Goal: Information Seeking & Learning: Learn about a topic

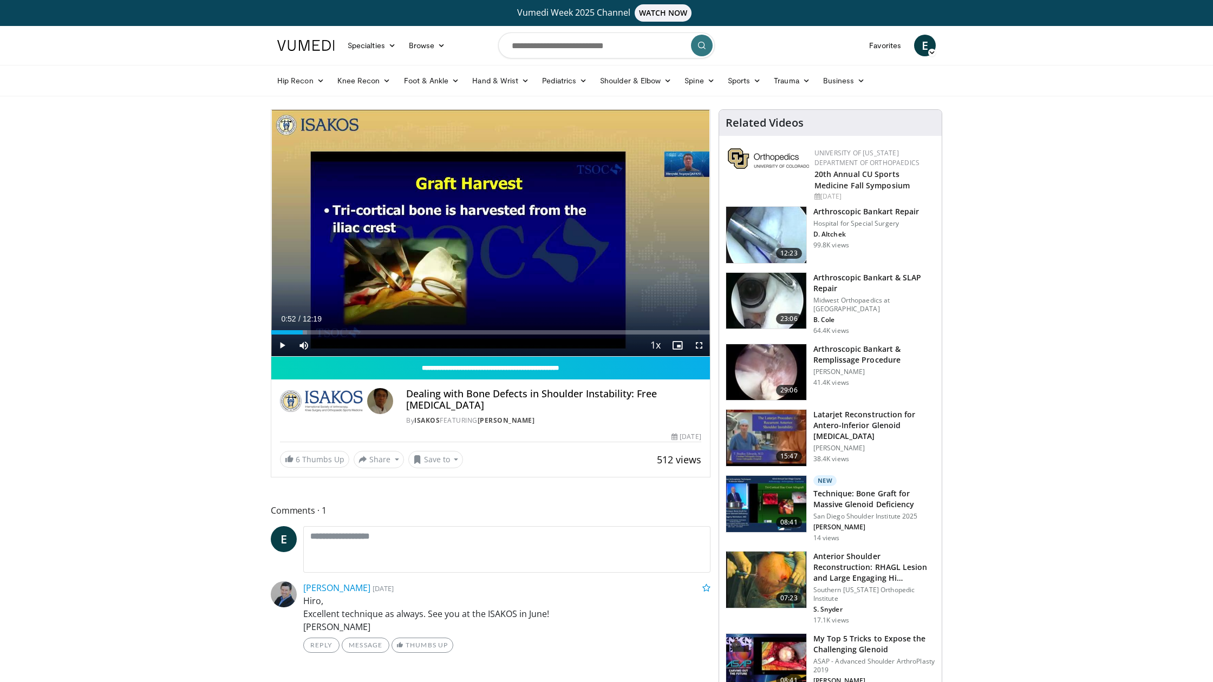
click at [699, 345] on span "Video Player" at bounding box center [699, 346] width 22 height 22
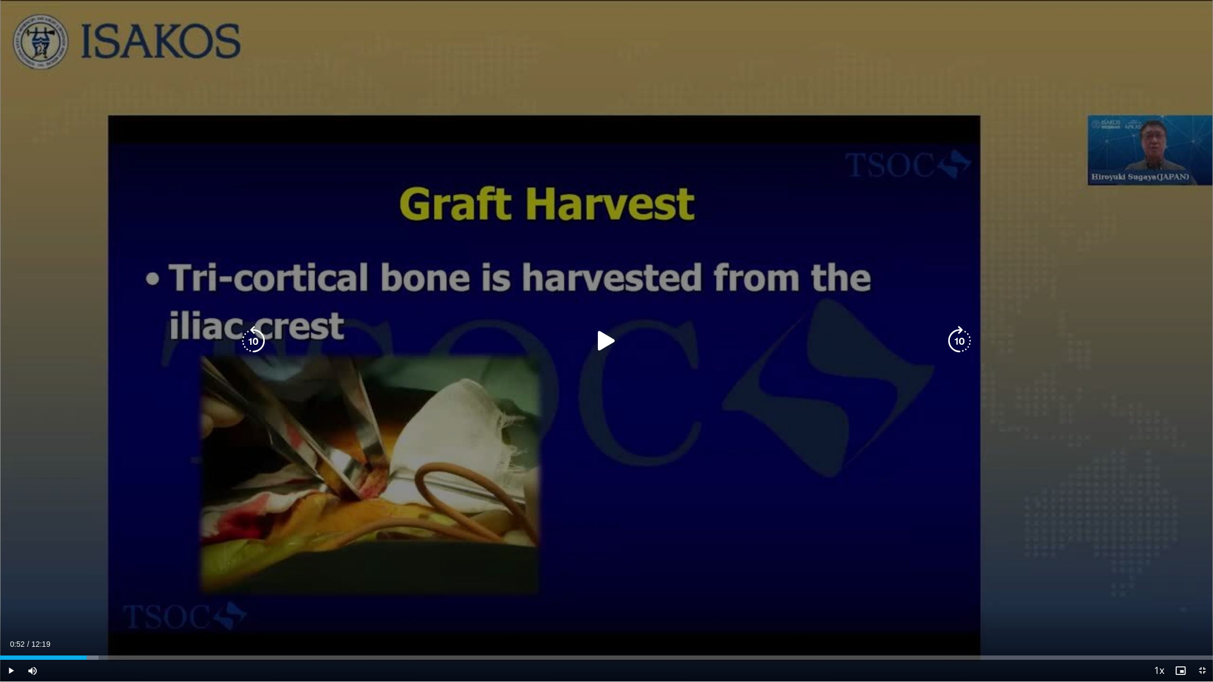
click at [60, 390] on div "10 seconds Tap to unmute" at bounding box center [606, 341] width 1213 height 682
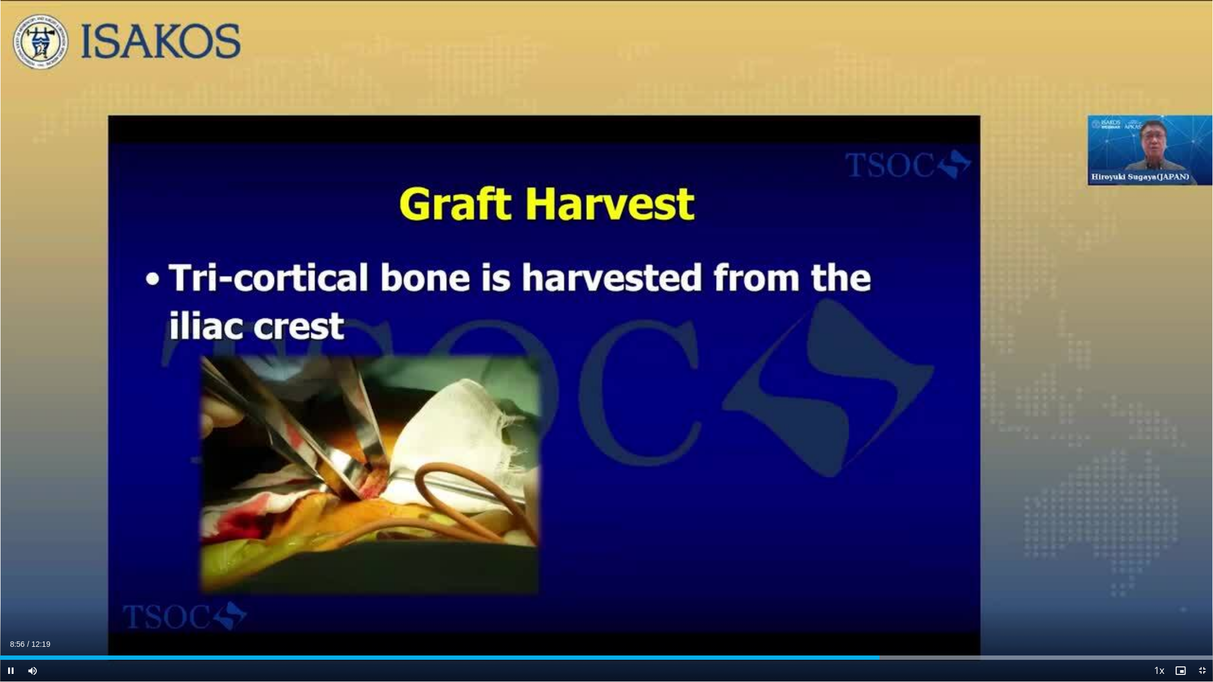
click at [1203, 669] on span "Video Player" at bounding box center [1203, 671] width 22 height 22
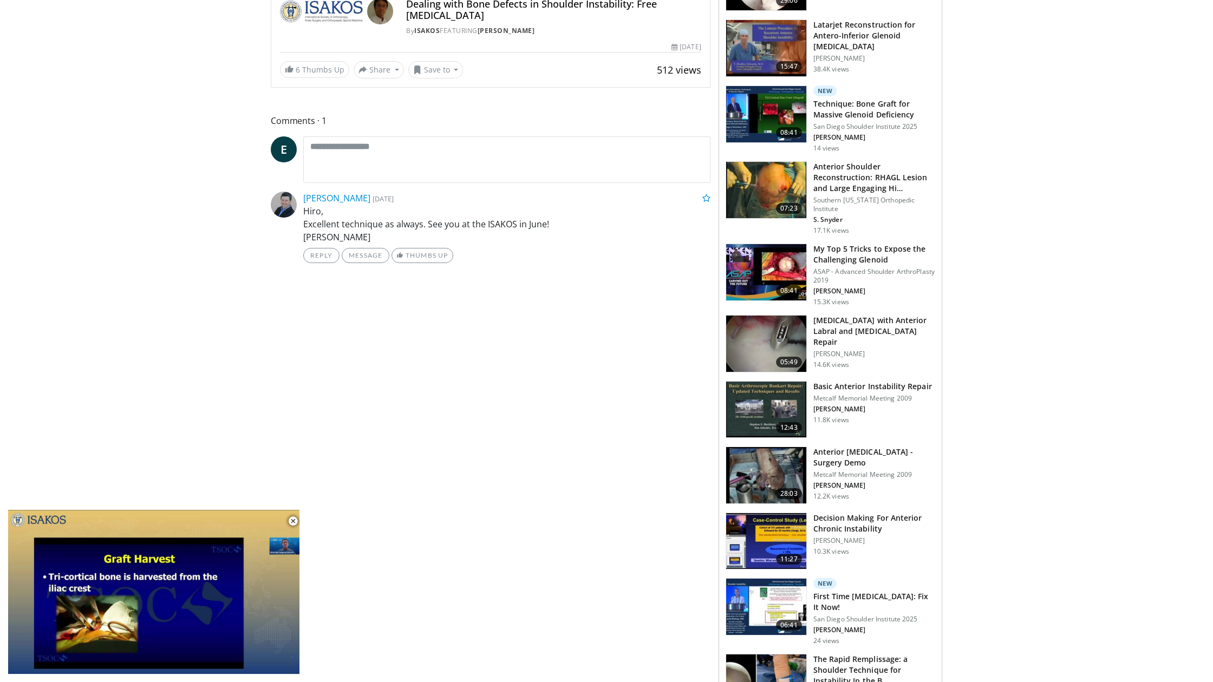
scroll to position [391, 0]
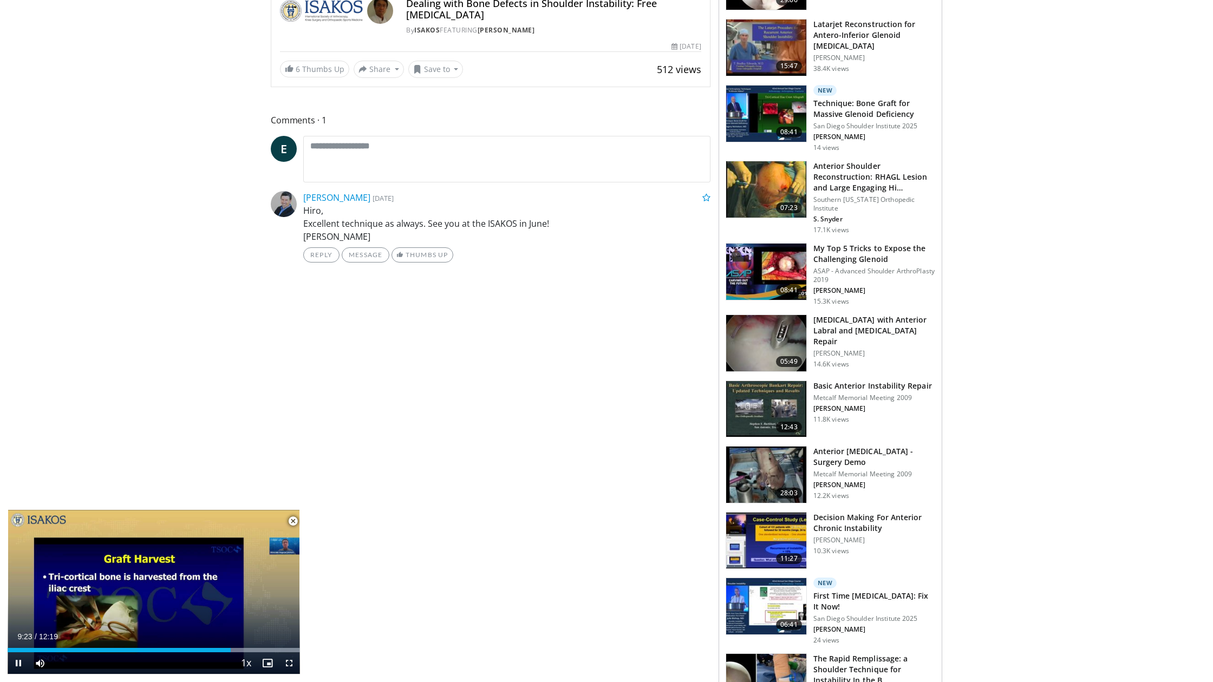
click at [293, 522] on span "Video Player" at bounding box center [293, 522] width 22 height 22
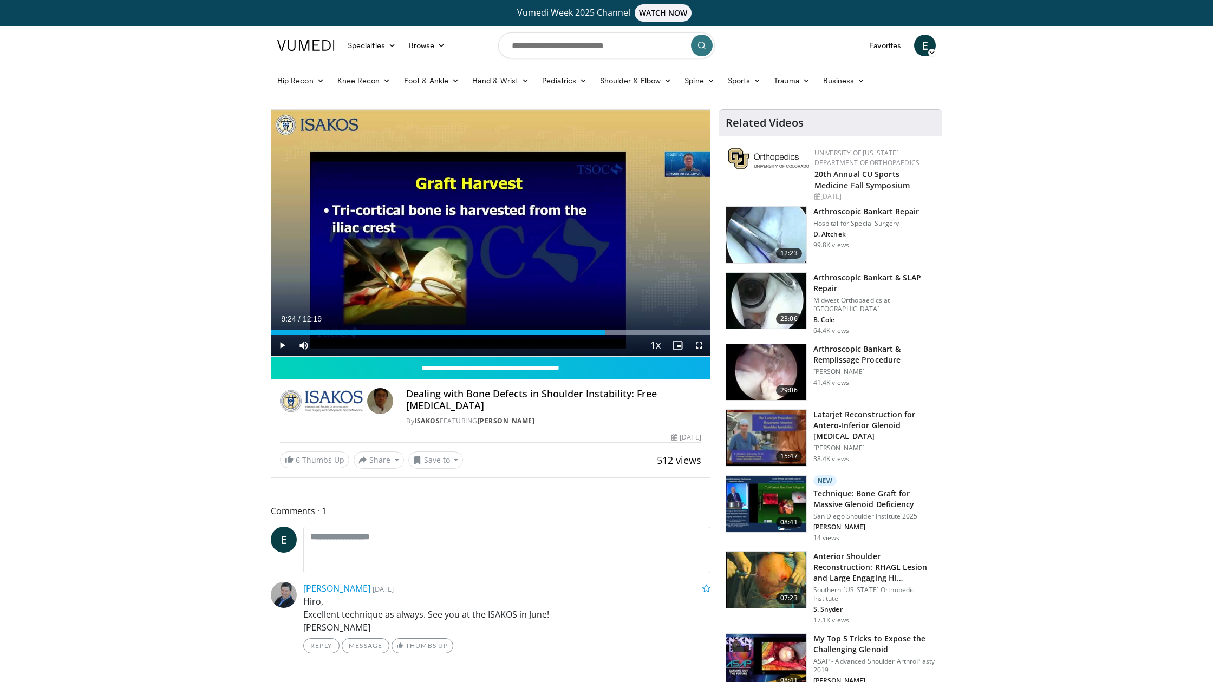
scroll to position [0, 0]
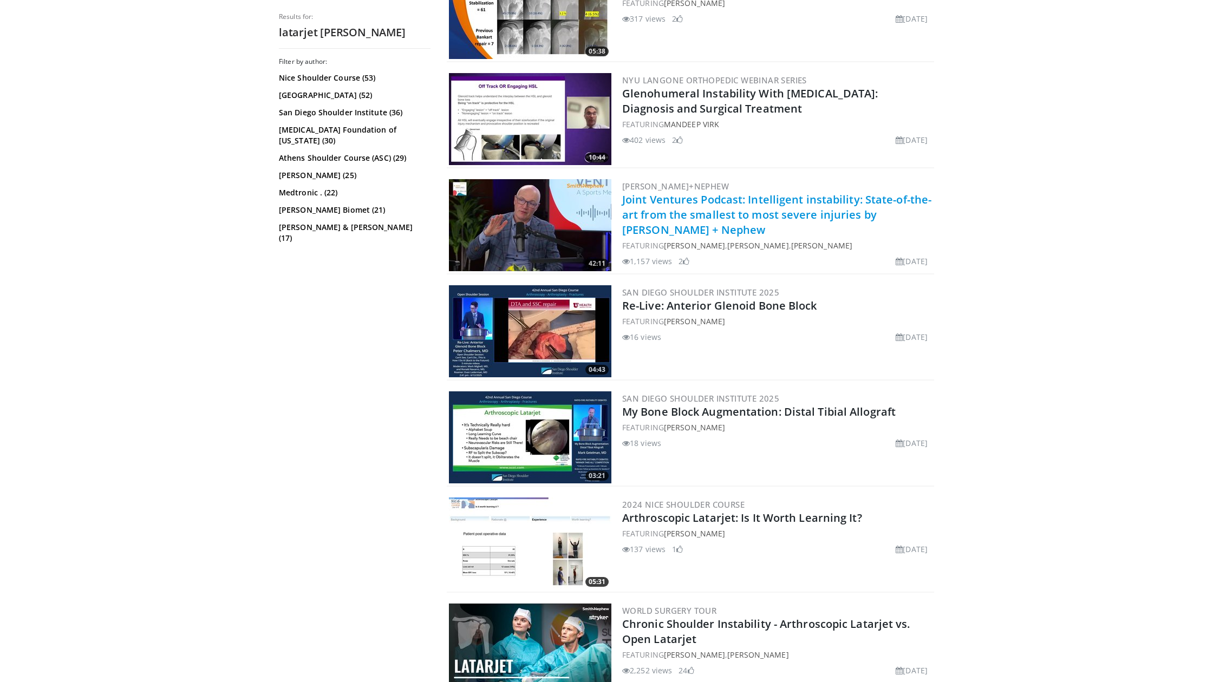
scroll to position [1031, 0]
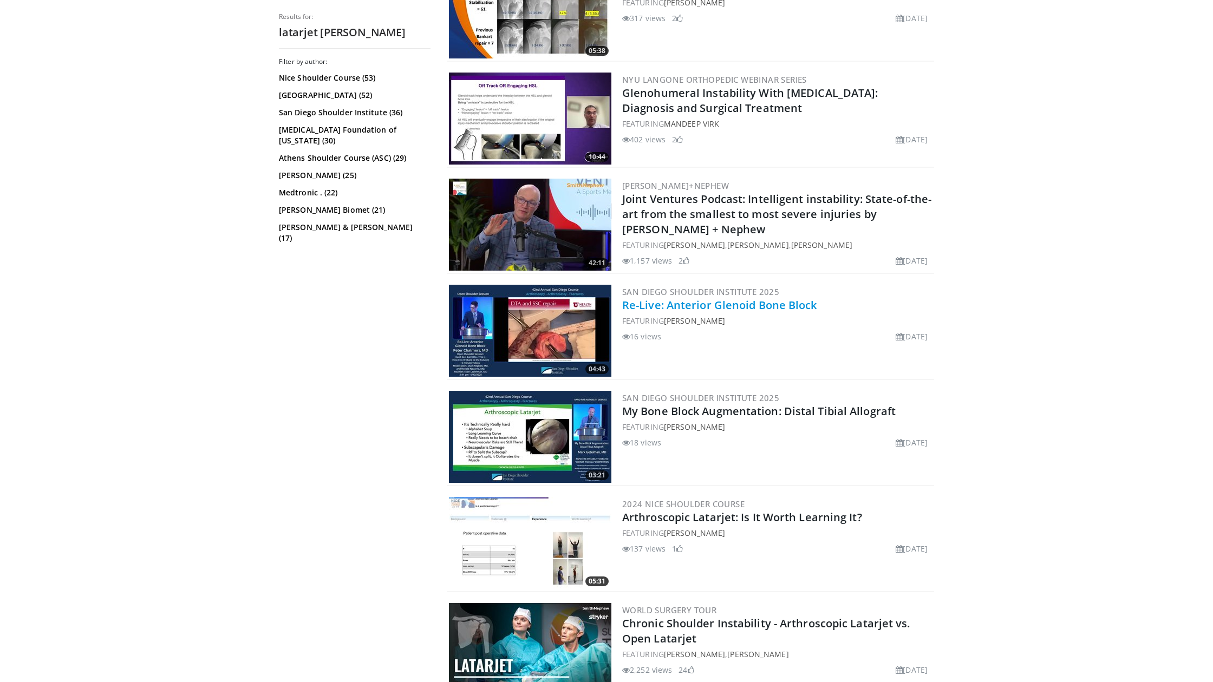
click at [721, 308] on link "Re-Live: Anterior Glenoid Bone Block" at bounding box center [719, 305] width 195 height 15
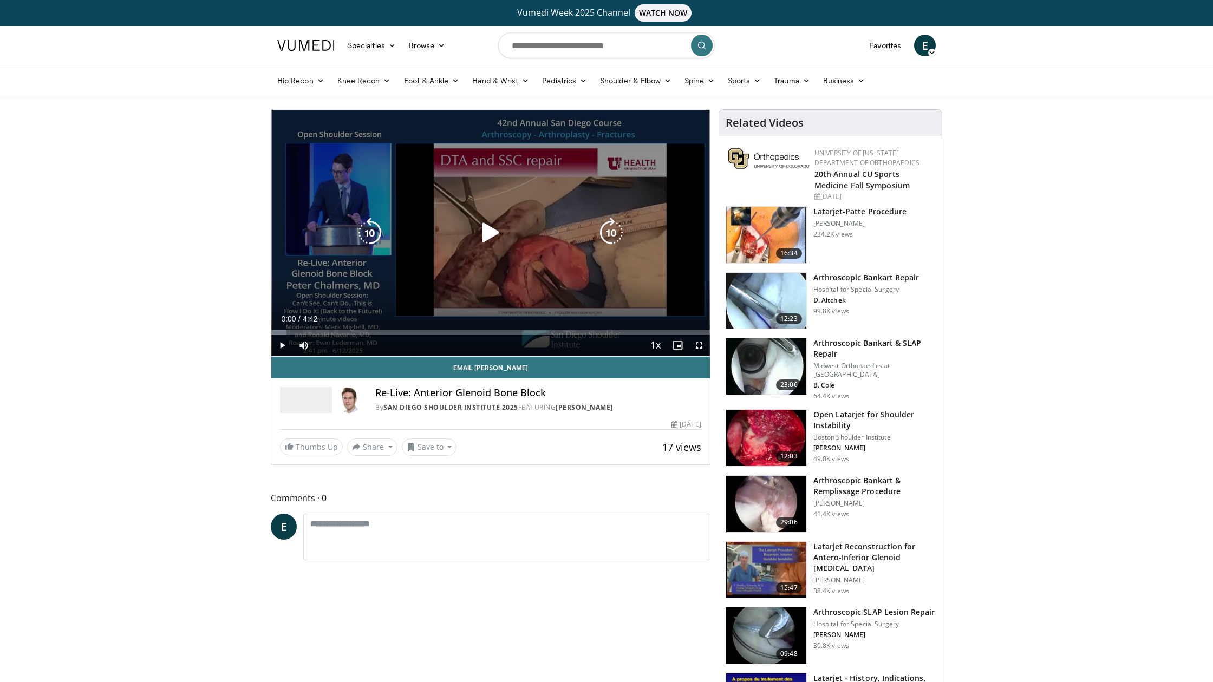
click at [476, 229] on icon "Video Player" at bounding box center [491, 233] width 30 height 30
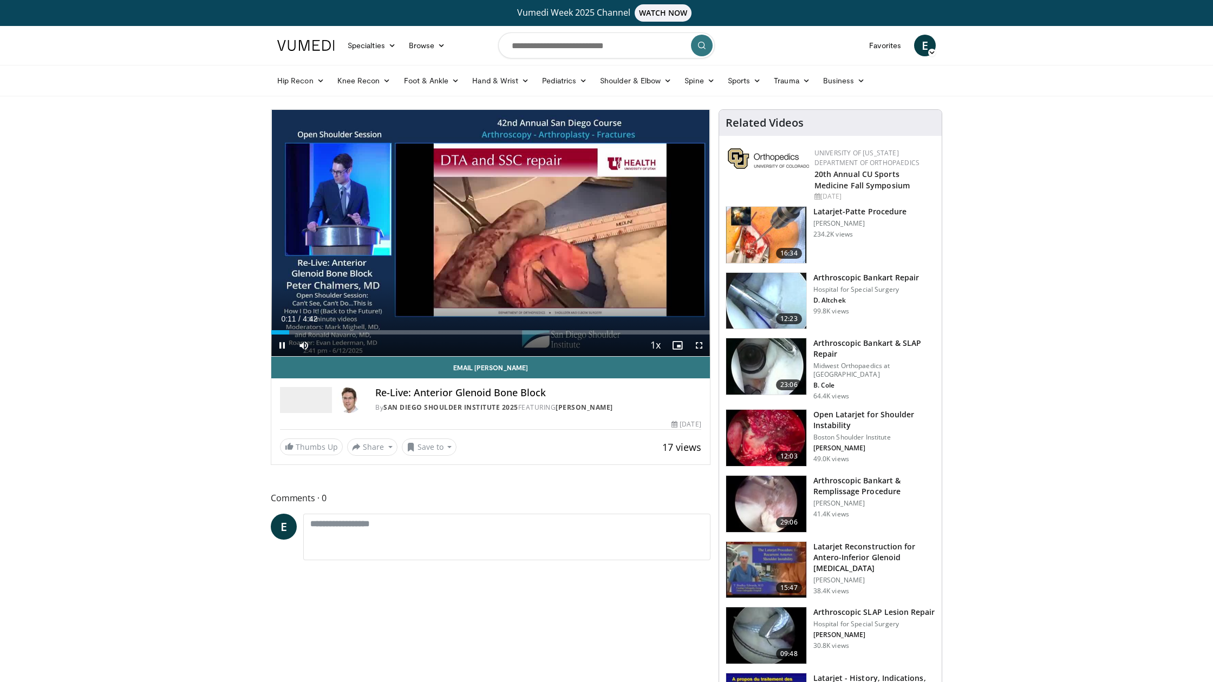
click at [697, 344] on span "Video Player" at bounding box center [699, 346] width 22 height 22
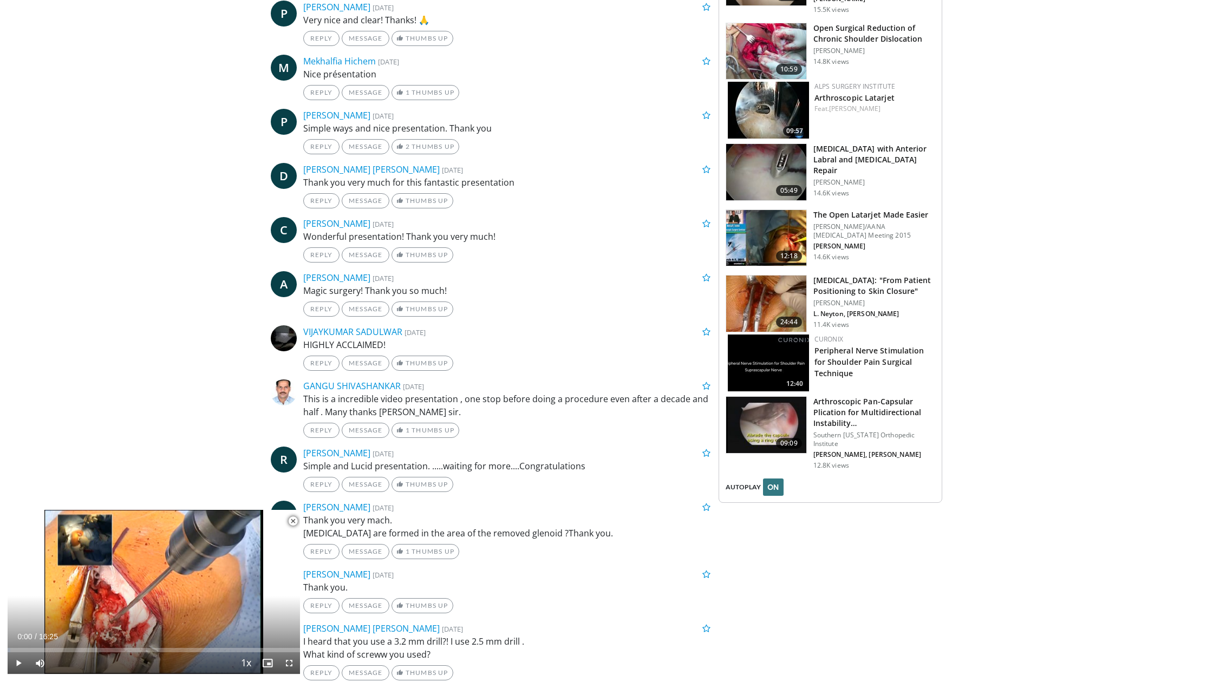
scroll to position [1095, 0]
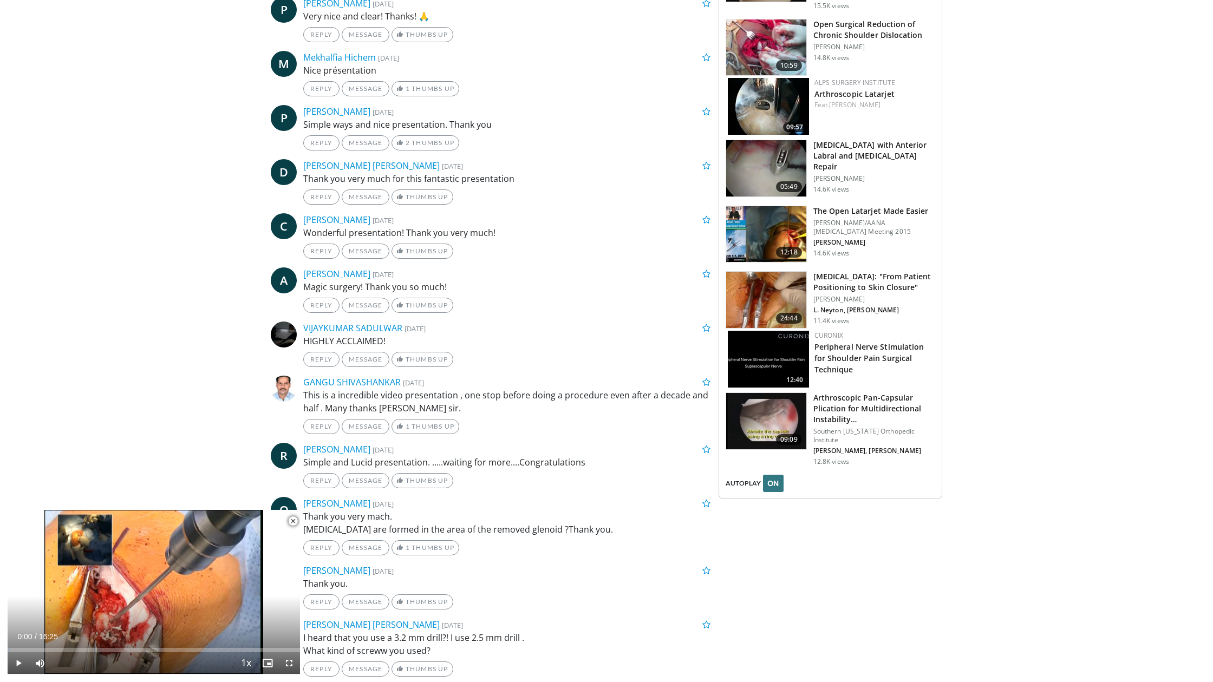
click at [291, 522] on span "Video Player" at bounding box center [293, 522] width 22 height 22
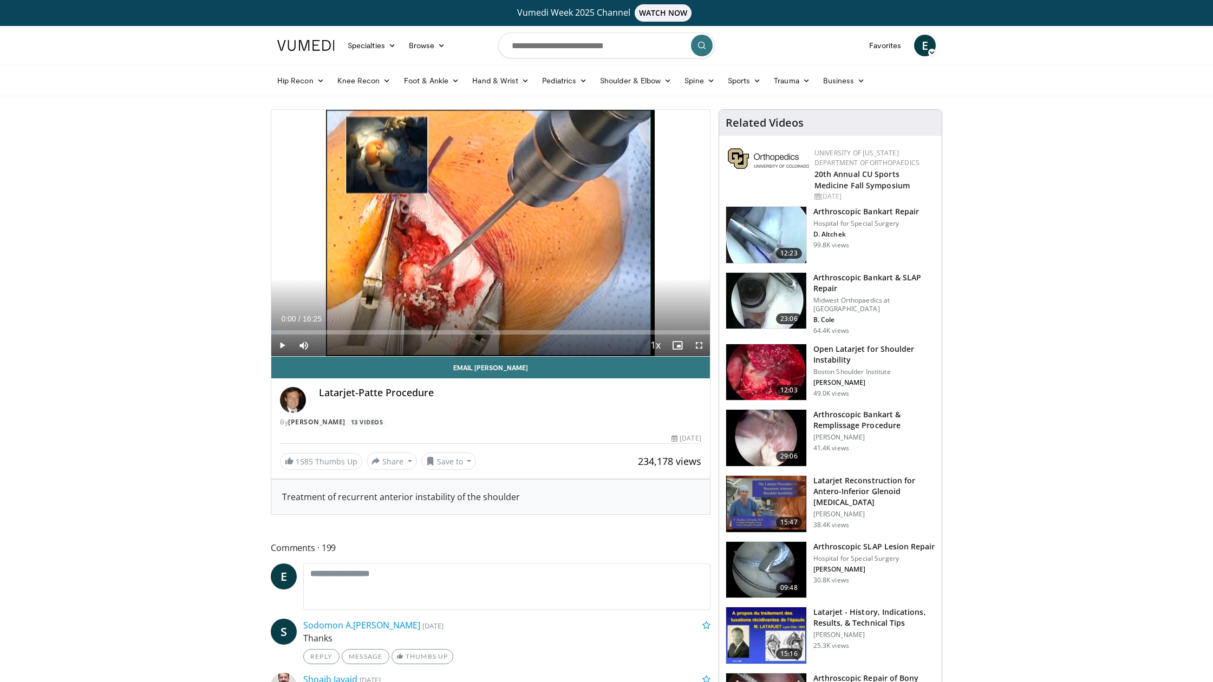
scroll to position [0, 0]
click at [569, 48] on input "Search topics, interventions" at bounding box center [606, 45] width 217 height 26
type input "**********"
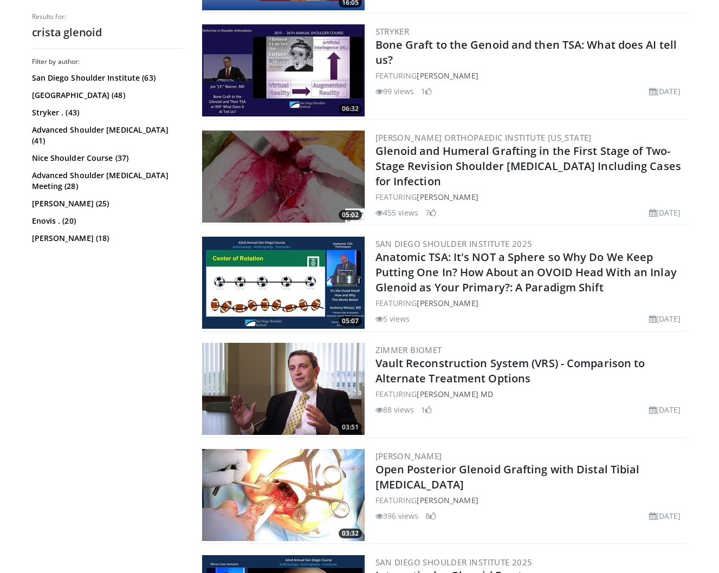
scroll to position [1929, 0]
click at [106, 35] on h2 "crista glenoid" at bounding box center [108, 32] width 152 height 14
click at [102, 29] on h2 "crista glenoid" at bounding box center [108, 32] width 152 height 14
click at [51, 31] on h2 "crista glenoid" at bounding box center [108, 32] width 152 height 14
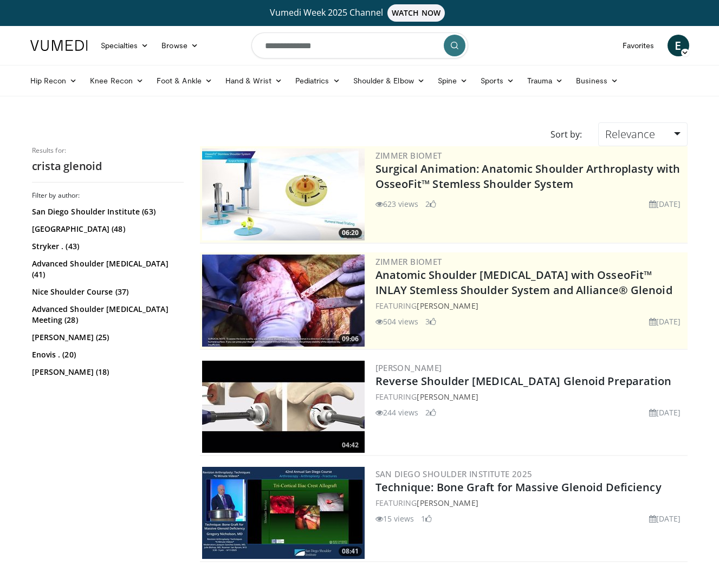
scroll to position [0, 0]
click at [328, 35] on input "**********" at bounding box center [359, 45] width 217 height 26
click at [327, 45] on input "**********" at bounding box center [359, 45] width 217 height 26
type input "**********"
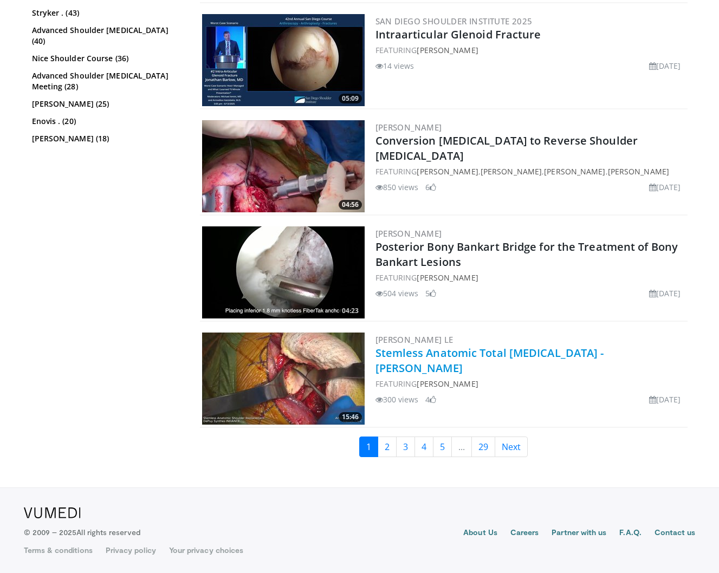
scroll to position [2576, 0]
click at [515, 448] on link "Next" at bounding box center [510, 447] width 33 height 21
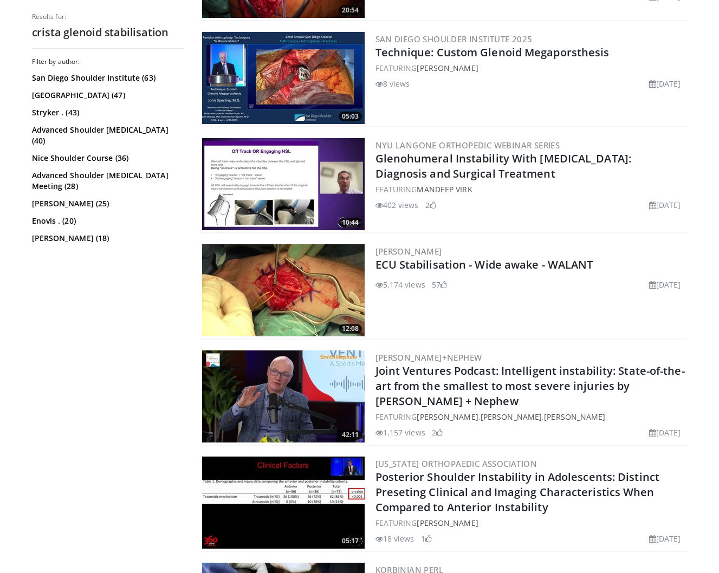
scroll to position [758, 0]
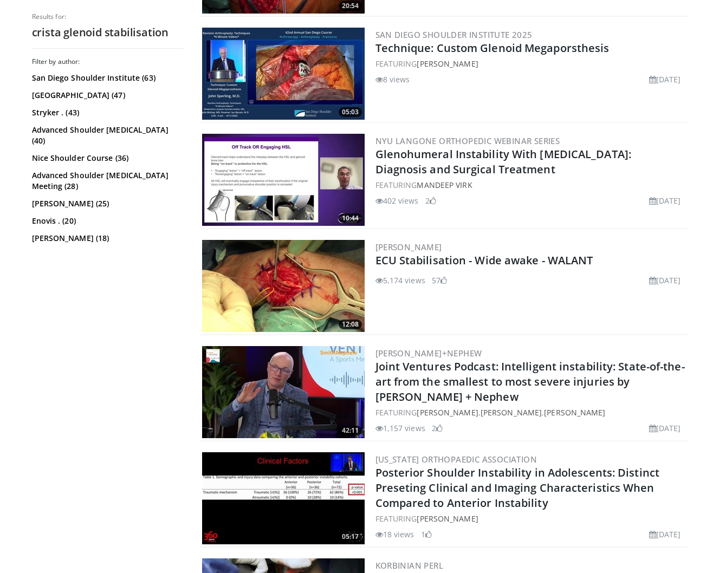
click at [418, 161] on h2 "Glenohumeral Instability With Bone Loss: Diagnosis and Surgical Treatment" at bounding box center [530, 162] width 310 height 30
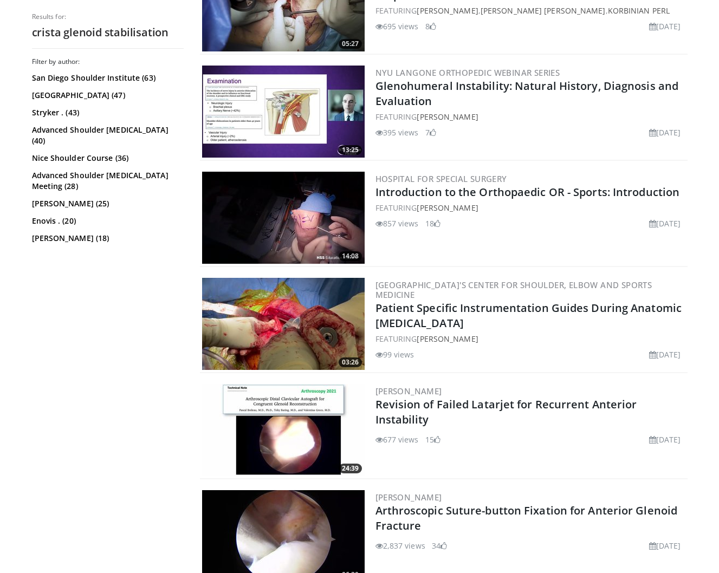
scroll to position [1361, 0]
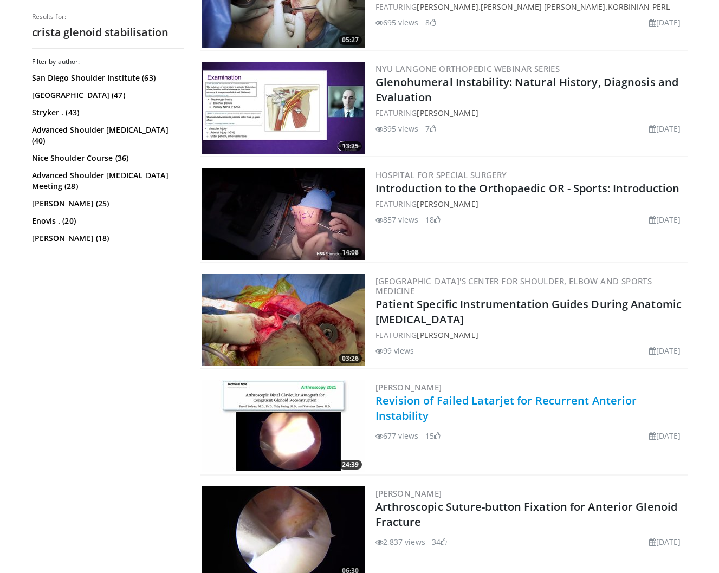
click at [452, 397] on link "Revision of Failed Latarjet for Recurrent Anterior Instability" at bounding box center [506, 408] width 262 height 30
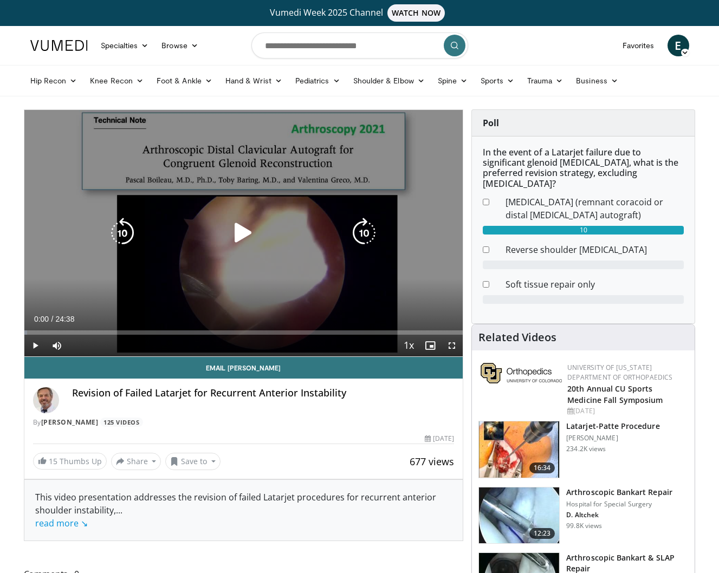
click at [239, 237] on icon "Video Player" at bounding box center [243, 233] width 30 height 30
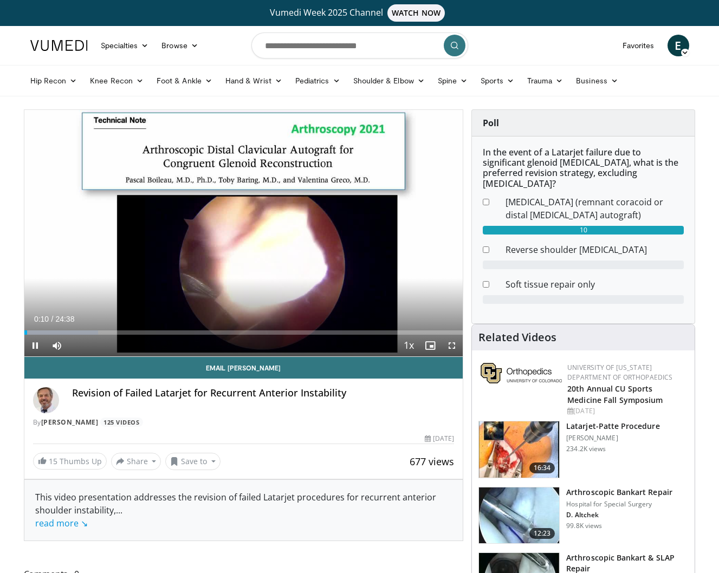
click at [453, 345] on span "Video Player" at bounding box center [452, 346] width 22 height 22
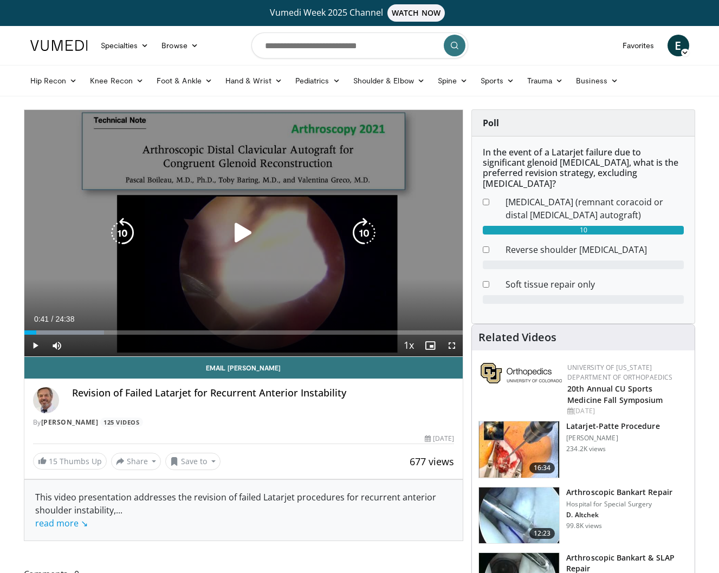
click at [244, 233] on icon "Video Player" at bounding box center [243, 233] width 30 height 30
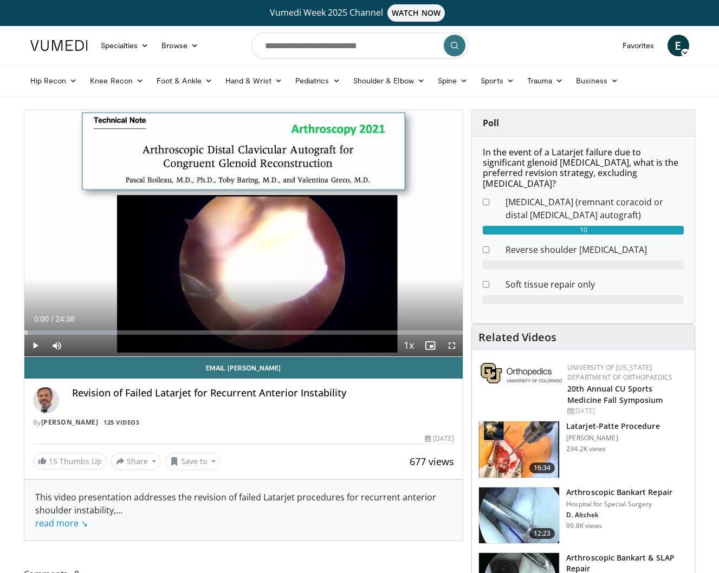
drag, startPoint x: 118, startPoint y: 332, endPoint x: -12, endPoint y: 323, distance: 129.8
click at [0, 323] on html "Vumedi Week 2025 Channel WATCH NOW Specialties Adult & Family Medicine Allergy,…" at bounding box center [359, 286] width 719 height 573
click at [453, 345] on span "Video Player" at bounding box center [452, 346] width 22 height 22
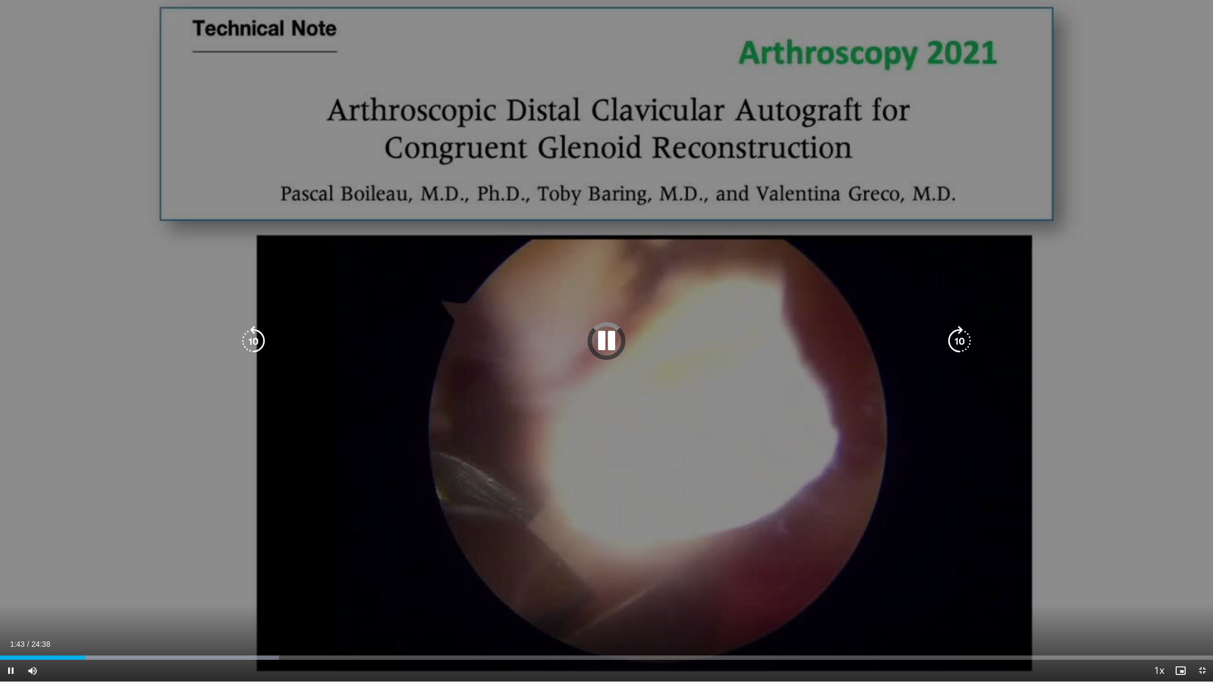
click at [136, 572] on div "10 seconds Tap to unmute" at bounding box center [606, 341] width 1213 height 682
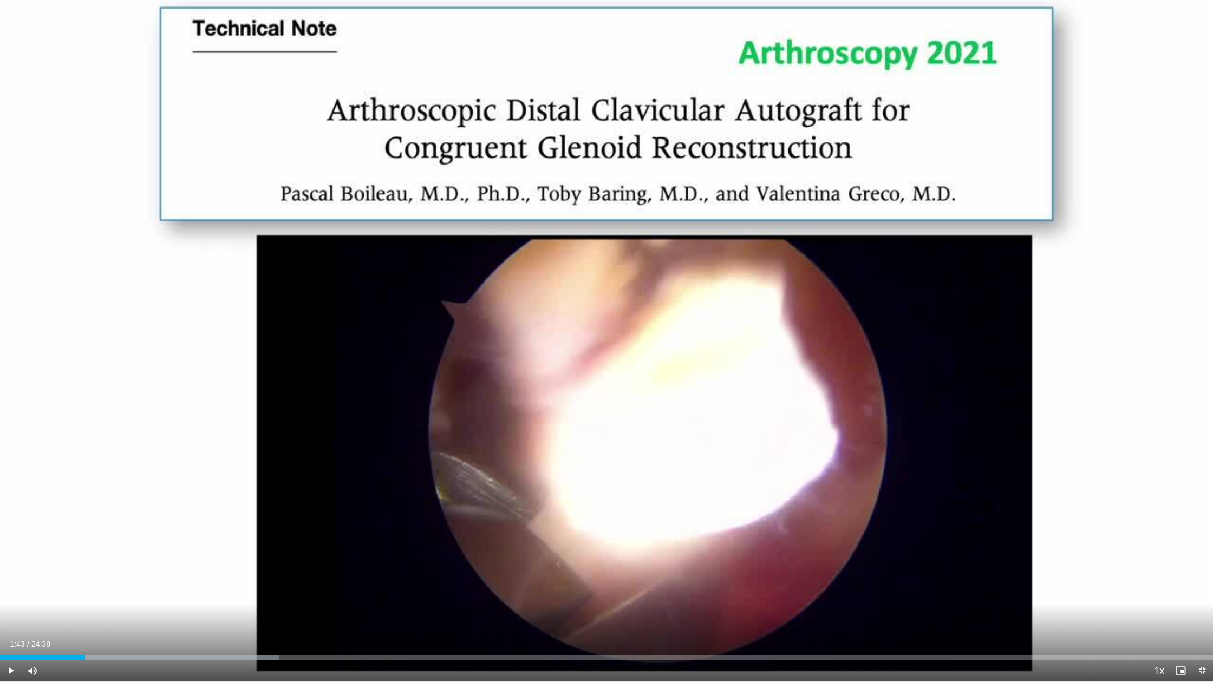
click at [9, 572] on span "Video Player" at bounding box center [11, 671] width 22 height 22
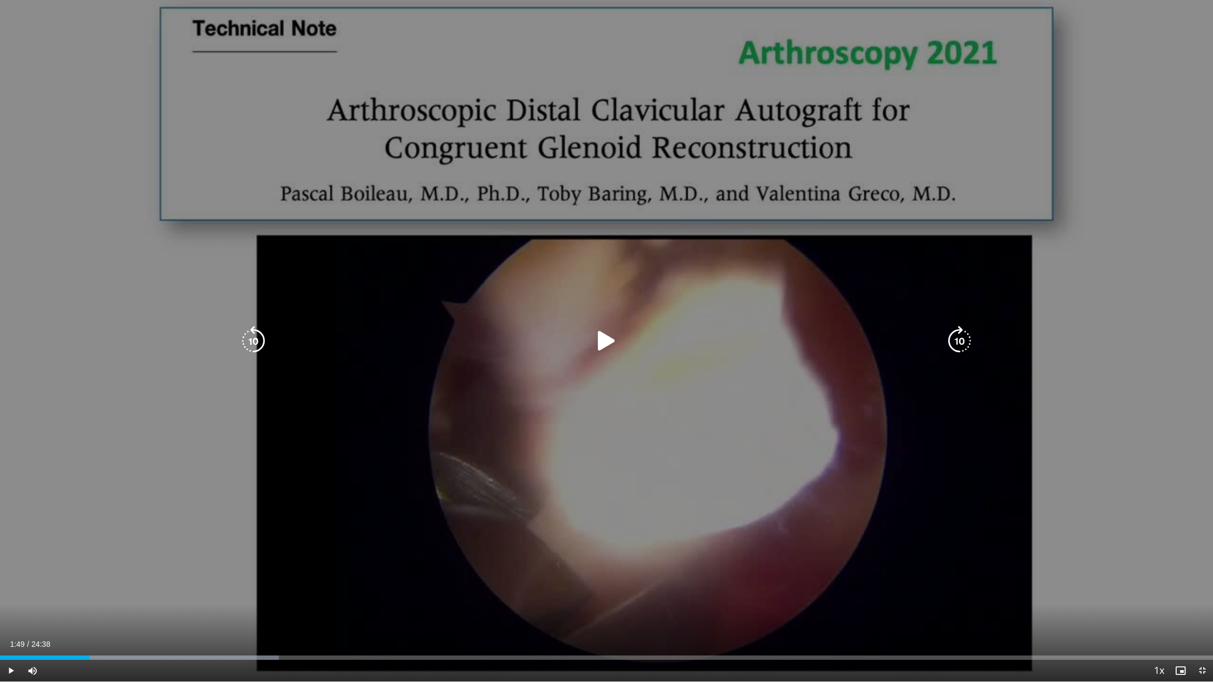
click at [614, 339] on icon "Video Player" at bounding box center [606, 341] width 30 height 30
click at [606, 346] on icon "Video Player" at bounding box center [606, 341] width 30 height 30
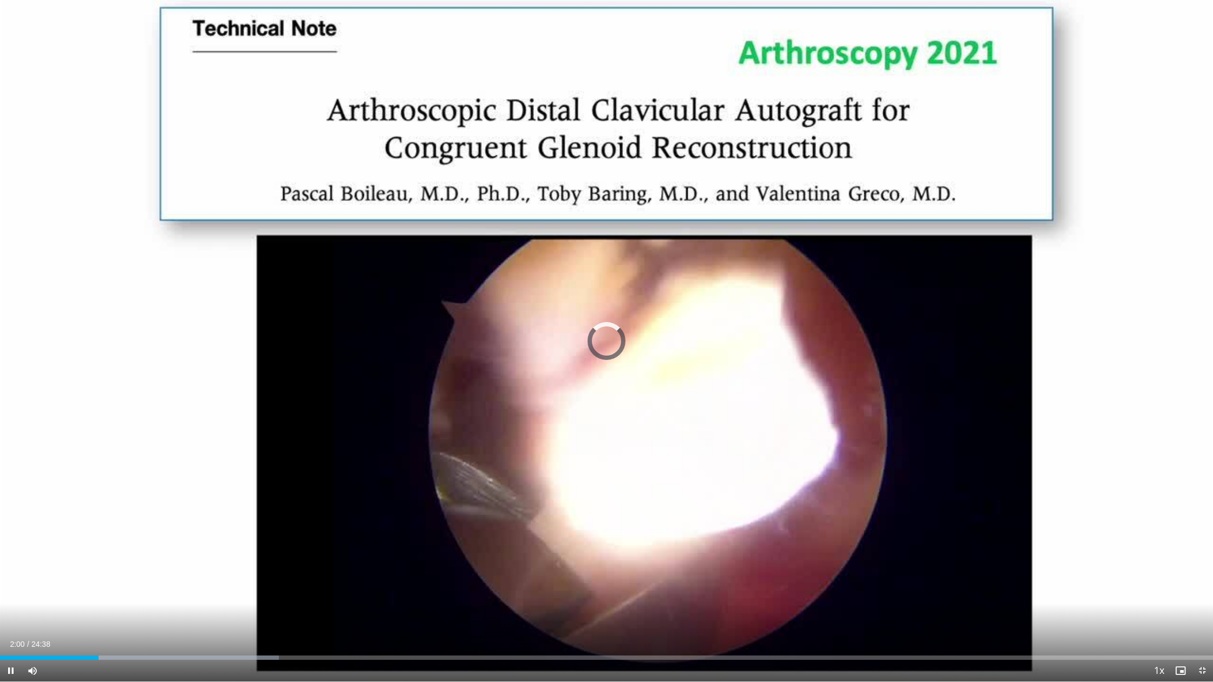
click at [606, 346] on div "10 seconds Tap to unmute" at bounding box center [606, 341] width 1213 height 682
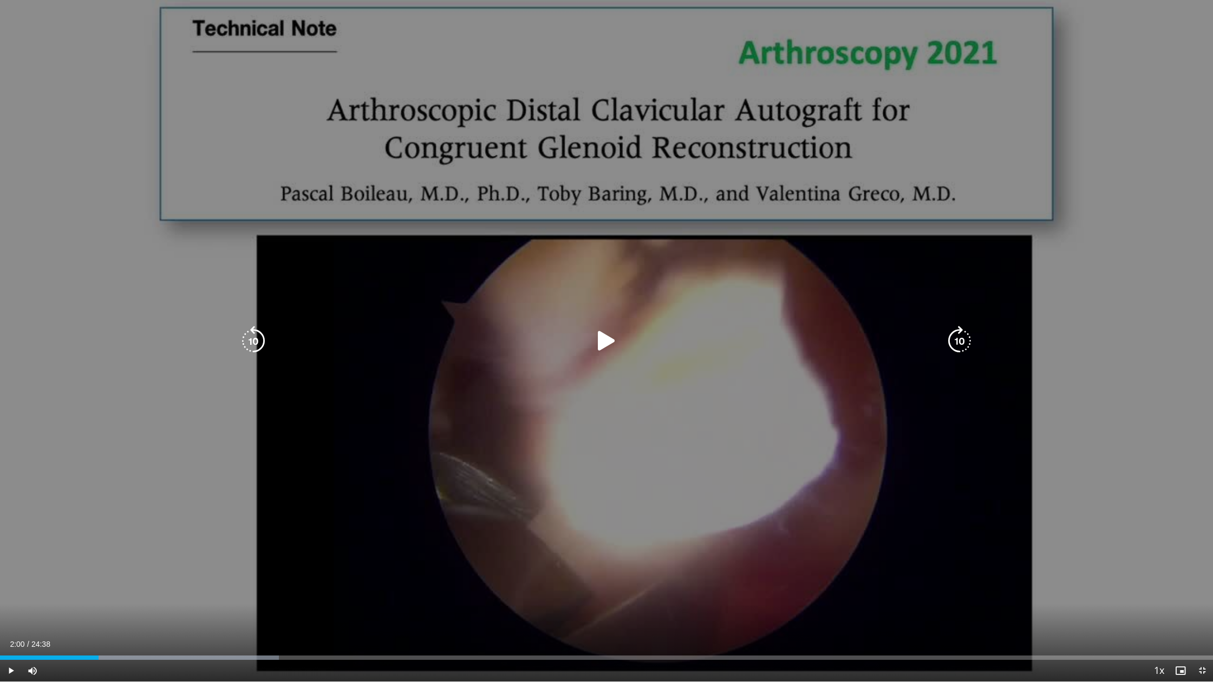
click at [718, 103] on div "10 seconds Tap to unmute" at bounding box center [606, 341] width 1213 height 682
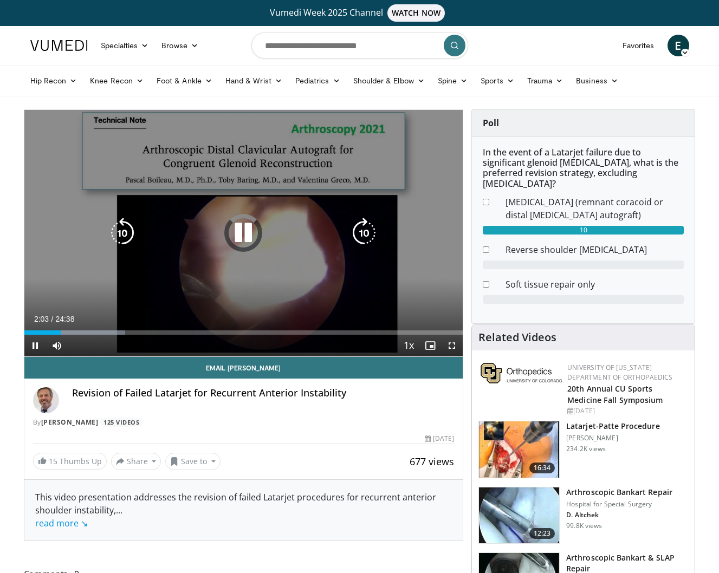
click at [245, 232] on icon "Video Player" at bounding box center [243, 233] width 30 height 30
click at [240, 237] on icon "Video Player" at bounding box center [243, 233] width 30 height 30
click at [248, 233] on icon "Video Player" at bounding box center [243, 233] width 30 height 30
